Goal: Task Accomplishment & Management: Complete application form

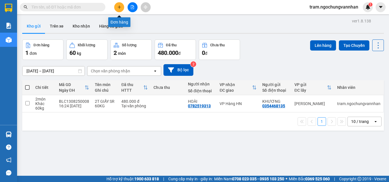
click at [118, 9] on icon "plus" at bounding box center [119, 7] width 4 height 4
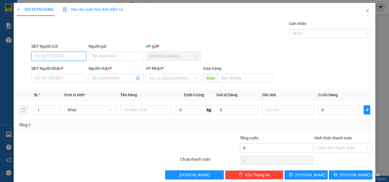
click at [70, 56] on input "SĐT Người Gửi" at bounding box center [58, 56] width 55 height 9
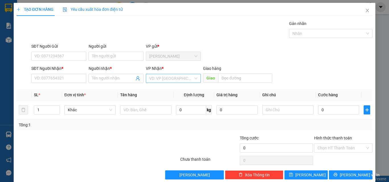
click at [167, 77] on input "search" at bounding box center [171, 78] width 44 height 9
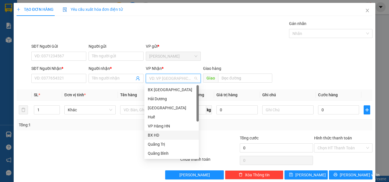
scroll to position [28, 0]
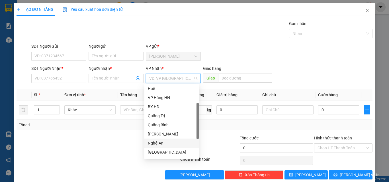
click at [157, 141] on div "Nghệ An" at bounding box center [172, 143] width 48 height 6
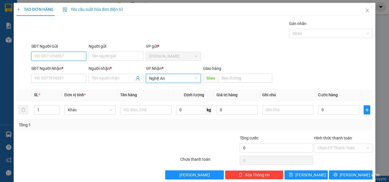
click at [52, 55] on input "SĐT Người Gửi" at bounding box center [58, 56] width 55 height 9
type input "0913953766"
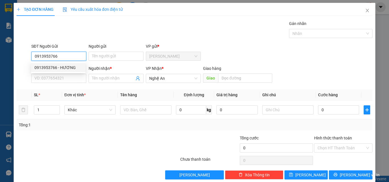
click at [70, 64] on div "0913953766 - HƯƠNG" at bounding box center [58, 67] width 54 height 9
type input "HƯƠNG"
type input "200.000"
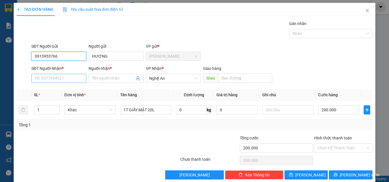
type input "0913953766"
click at [59, 82] on input "SĐT Người Nhận *" at bounding box center [58, 78] width 55 height 9
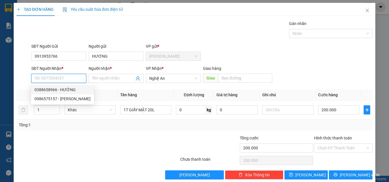
click at [64, 77] on input "SĐT Người Nhận *" at bounding box center [58, 78] width 55 height 9
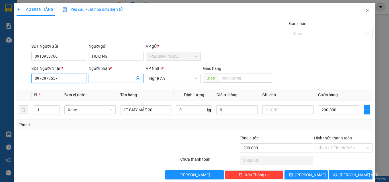
type input "0972973657"
click at [97, 78] on input "Người nhận *" at bounding box center [113, 78] width 42 height 6
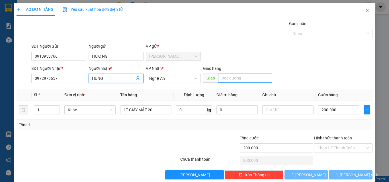
type input "HÙNG"
click at [229, 81] on input "text" at bounding box center [245, 78] width 54 height 9
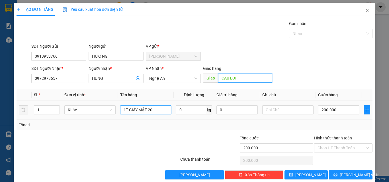
type input "CẦU LỒI"
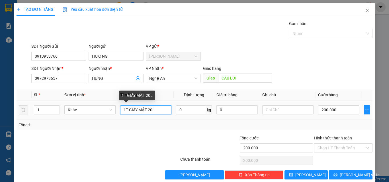
drag, startPoint x: 157, startPoint y: 111, endPoint x: 138, endPoint y: 109, distance: 18.9
click at [138, 109] on input "1T GIẤY MẬT 20L" at bounding box center [145, 110] width 51 height 9
type input "1T GIẤY SR 15KG"
click at [189, 110] on input "0" at bounding box center [191, 110] width 30 height 9
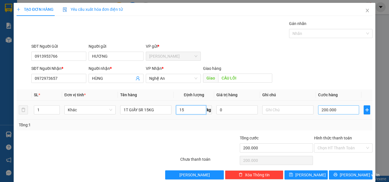
type input "15"
click at [335, 110] on input "200.000" at bounding box center [338, 110] width 41 height 9
type input "1"
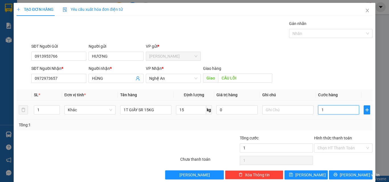
type input "12"
type input "120"
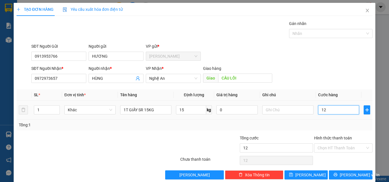
type input "120"
type input "1.200"
type input "12.000"
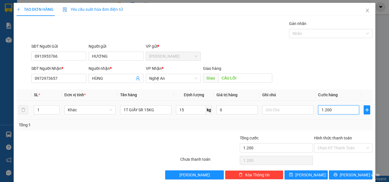
type input "12.000"
type input "120.000"
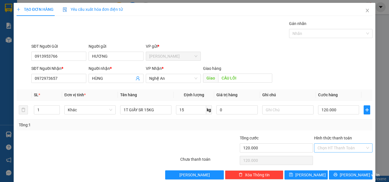
click at [327, 146] on input "Hình thức thanh toán" at bounding box center [341, 148] width 48 height 9
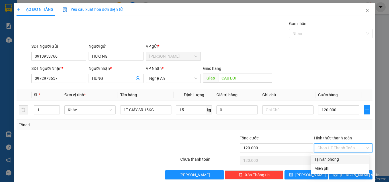
click at [330, 161] on div "Tại văn phòng" at bounding box center [339, 160] width 51 height 6
type input "0"
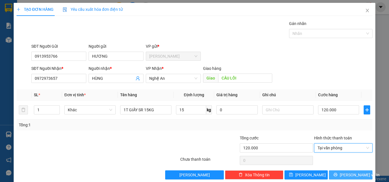
click at [344, 175] on span "[PERSON_NAME] và In" at bounding box center [360, 175] width 40 height 6
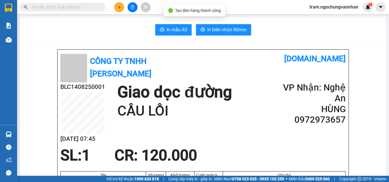
click at [214, 33] on span "In biên nhận 80mm" at bounding box center [226, 29] width 39 height 7
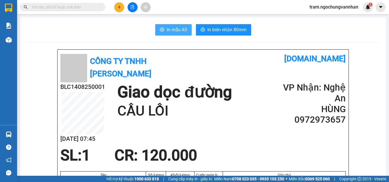
click at [172, 32] on span "In mẫu A5" at bounding box center [177, 29] width 20 height 7
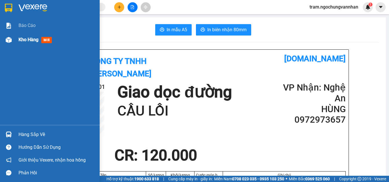
click at [28, 42] on span "Kho hàng" at bounding box center [29, 39] width 20 height 5
